Goal: Information Seeking & Learning: Learn about a topic

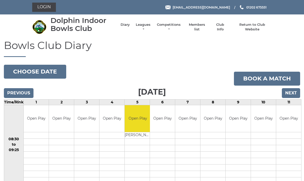
click at [164, 25] on link "Competitions" at bounding box center [169, 26] width 25 height 9
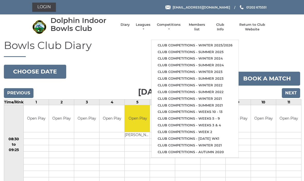
click at [171, 46] on link "Club competitions - Winter 2025/2026" at bounding box center [195, 45] width 87 height 7
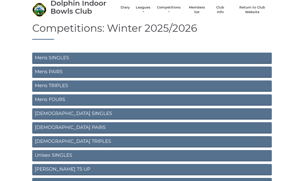
scroll to position [17, 0]
click at [45, 112] on link "[DEMOGRAPHIC_DATA] SINGLES" at bounding box center [152, 113] width 240 height 11
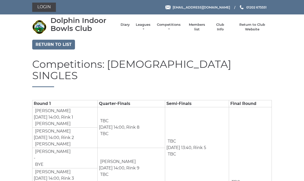
click at [55, 44] on link "Return to list" at bounding box center [53, 45] width 43 height 10
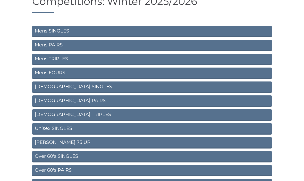
scroll to position [46, 0]
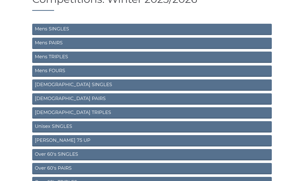
click at [46, 111] on link "[DEMOGRAPHIC_DATA] TRIPLES" at bounding box center [152, 112] width 240 height 11
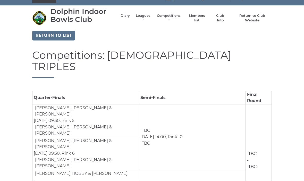
scroll to position [9, 0]
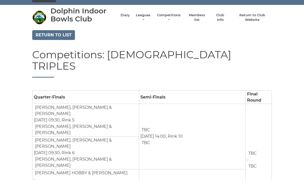
click at [47, 35] on link "Return to list" at bounding box center [53, 35] width 43 height 10
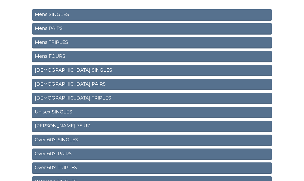
scroll to position [62, 0]
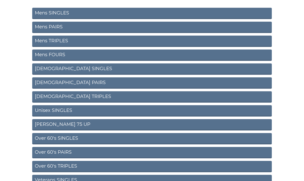
click at [47, 111] on link "Unisex SINGLES" at bounding box center [152, 110] width 240 height 11
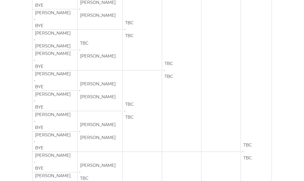
scroll to position [272, 0]
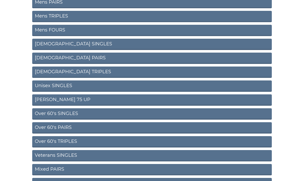
scroll to position [87, 0]
click at [42, 100] on link "[PERSON_NAME] 75 UP" at bounding box center [152, 99] width 240 height 11
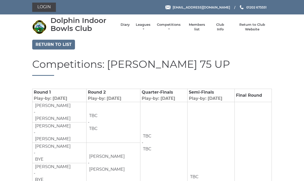
click at [47, 42] on link "Return to list" at bounding box center [53, 45] width 43 height 10
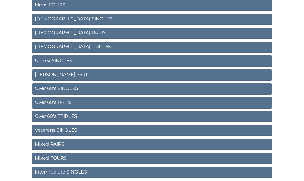
scroll to position [112, 0]
click at [48, 90] on link "Over 60's SINGLES" at bounding box center [152, 88] width 240 height 11
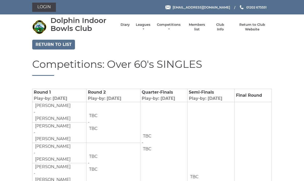
click at [50, 44] on link "Return to list" at bounding box center [53, 45] width 43 height 10
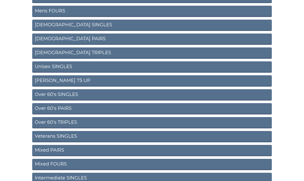
scroll to position [107, 0]
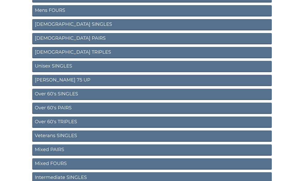
click at [48, 107] on link "Over 60's PAIRS" at bounding box center [152, 108] width 240 height 11
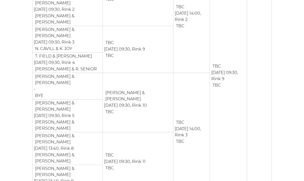
scroll to position [144, 0]
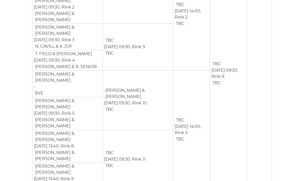
click at [21, 169] on section "Return to list Competitions: Over 60's PAIRS Round 1 Round 2 Quarter-Finals Sem…" at bounding box center [152, 164] width 304 height 537
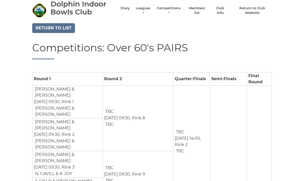
scroll to position [0, 0]
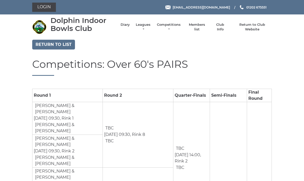
click at [46, 45] on link "Return to list" at bounding box center [53, 45] width 43 height 10
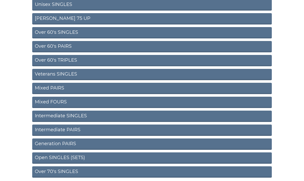
scroll to position [168, 0]
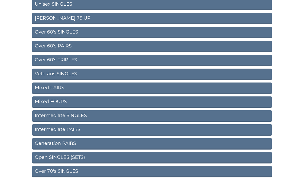
click at [44, 60] on link "Over 60's TRIPLES" at bounding box center [152, 60] width 240 height 11
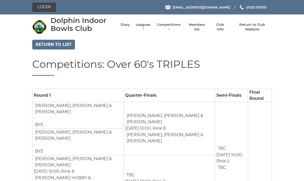
click at [51, 45] on link "Return to list" at bounding box center [53, 45] width 43 height 10
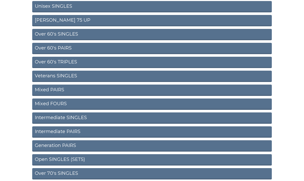
scroll to position [172, 0]
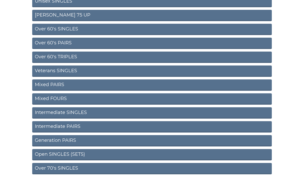
click at [45, 85] on link "Mixed PAIRS" at bounding box center [152, 84] width 240 height 11
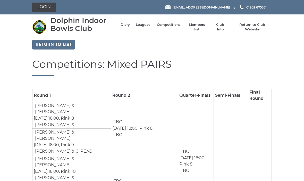
click at [49, 45] on link "Return to list" at bounding box center [53, 45] width 43 height 10
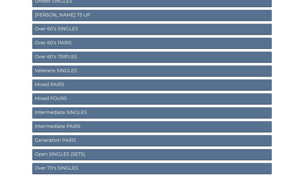
scroll to position [172, 0]
click at [26, 169] on section "Competitions: Winter 2025/2026 Mens SINGLES Mens PAIRS Mens TRIPLES Mens FOURS …" at bounding box center [152, 27] width 304 height 318
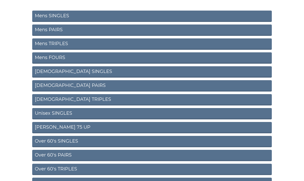
scroll to position [58, 0]
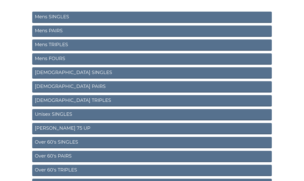
click at [48, 157] on link "Over 60's PAIRS" at bounding box center [152, 156] width 240 height 11
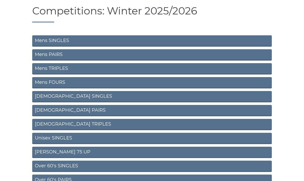
scroll to position [41, 0]
